Goal: Communication & Community: Answer question/provide support

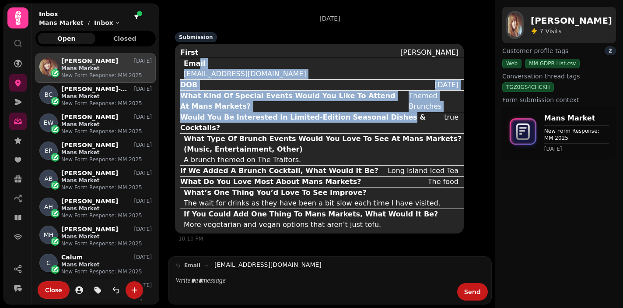
drag, startPoint x: 199, startPoint y: 67, endPoint x: 383, endPoint y: 118, distance: 190.3
click at [383, 118] on div "First Jessica Email jessicapetch1994@gmail.com DOB 22nd January What Kind Of Sp…" at bounding box center [322, 138] width 284 height 183
click at [383, 118] on div "Would You Be Interested In Limited-Edition Seasonal Dishes & Cocktails?" at bounding box center [310, 122] width 260 height 21
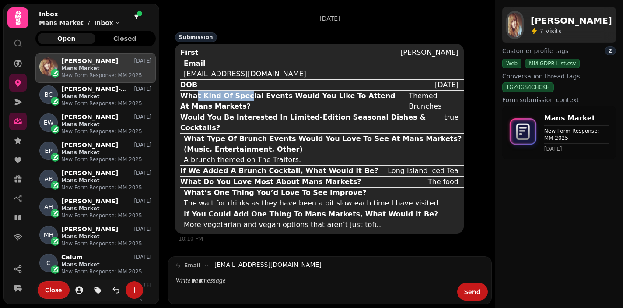
drag, startPoint x: 195, startPoint y: 99, endPoint x: 257, endPoint y: 134, distance: 71.4
click at [244, 99] on div "What Kind Of Special Events Would You Like To Attend At Mans Markets?" at bounding box center [292, 101] width 225 height 21
click at [272, 155] on div "A brunch themed on The Traitors." at bounding box center [242, 160] width 117 height 11
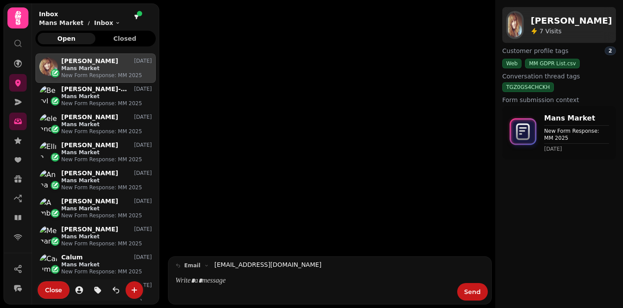
scroll to position [247, 120]
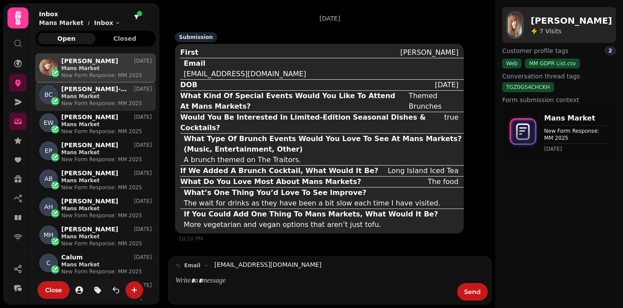
click at [92, 99] on p "Mans Market" at bounding box center [106, 96] width 91 height 7
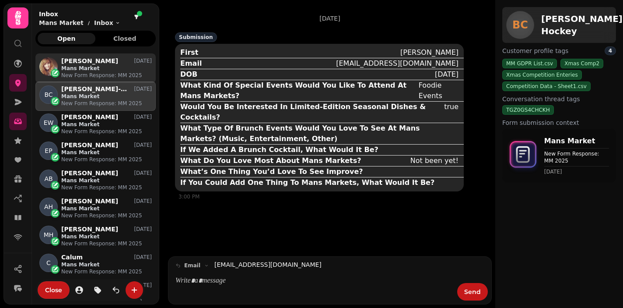
click at [98, 57] on p "[PERSON_NAME]" at bounding box center [89, 60] width 57 height 7
